Goal: Information Seeking & Learning: Check status

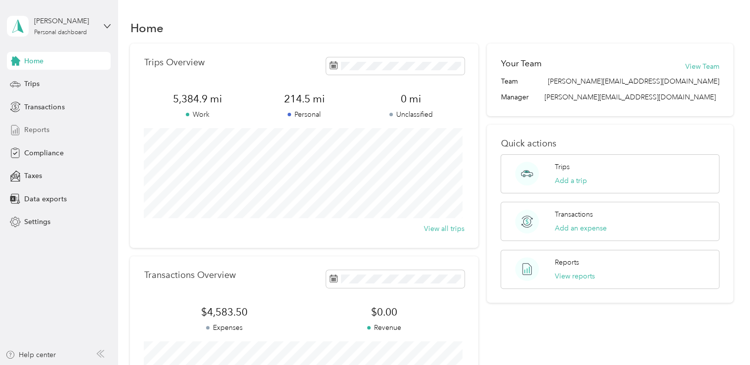
click at [40, 131] on span "Reports" at bounding box center [36, 129] width 25 height 10
